Goal: Check status

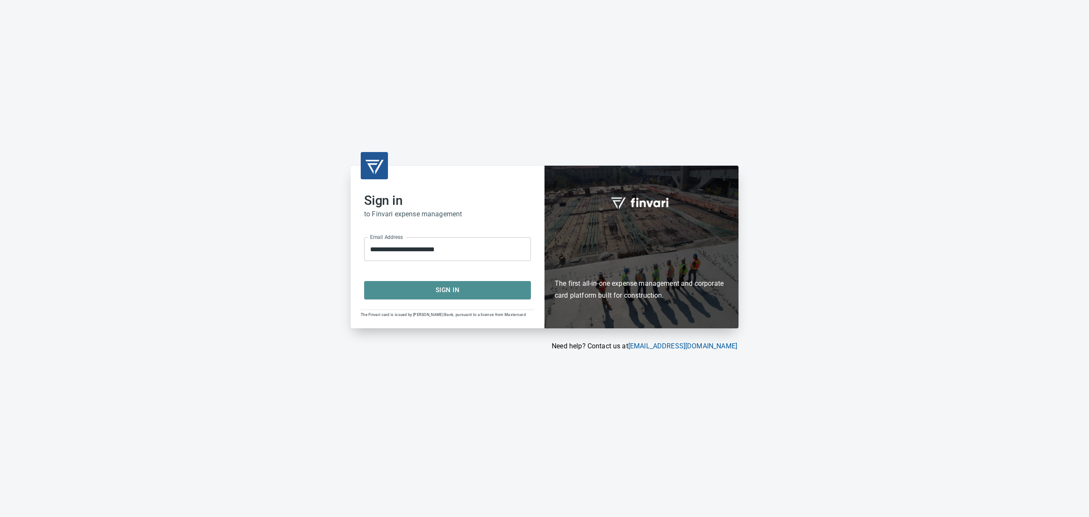
click at [447, 290] on span "Sign In" at bounding box center [448, 289] width 148 height 11
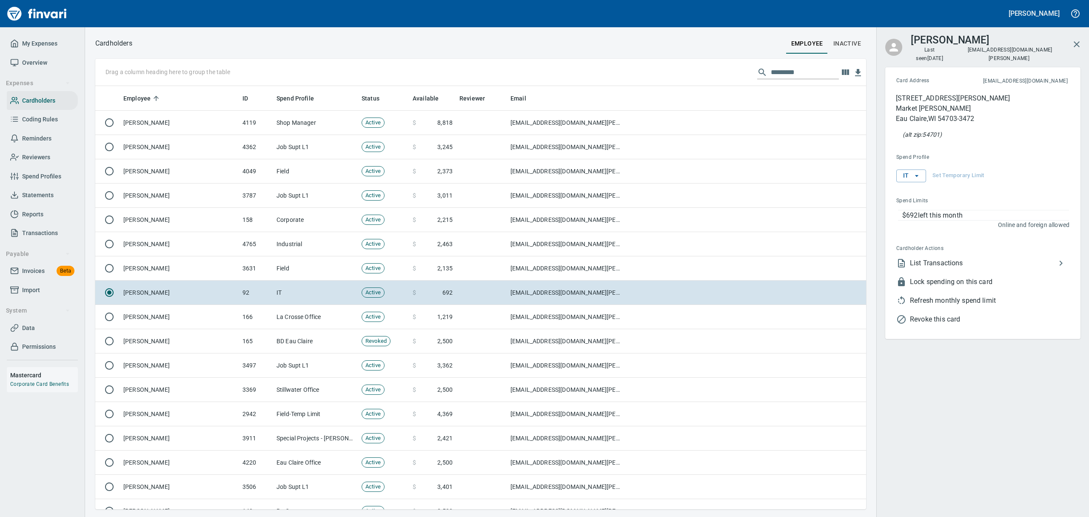
scroll to position [414, 751]
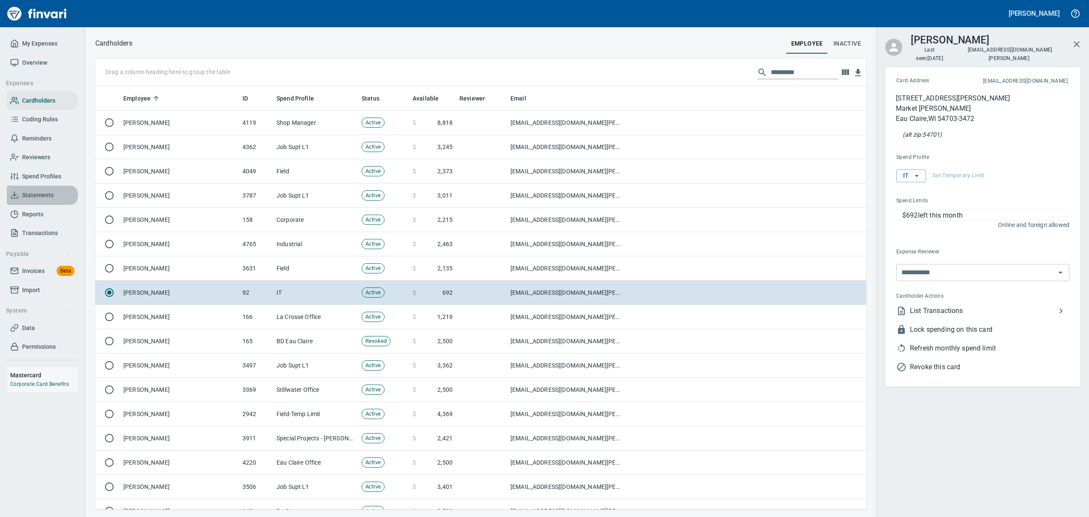
click at [46, 194] on span "Statements" at bounding box center [37, 195] width 31 height 11
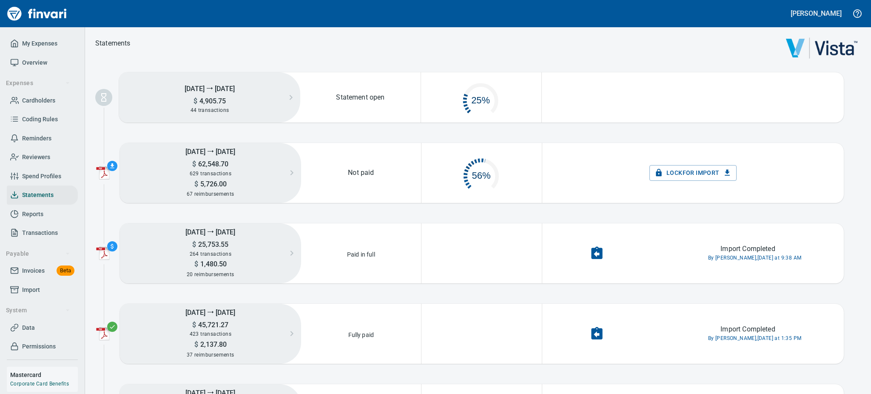
scroll to position [10, 10]
